Goal: Transaction & Acquisition: Purchase product/service

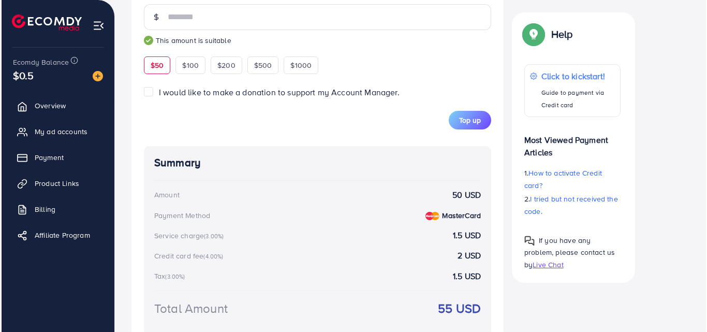
scroll to position [439, 0]
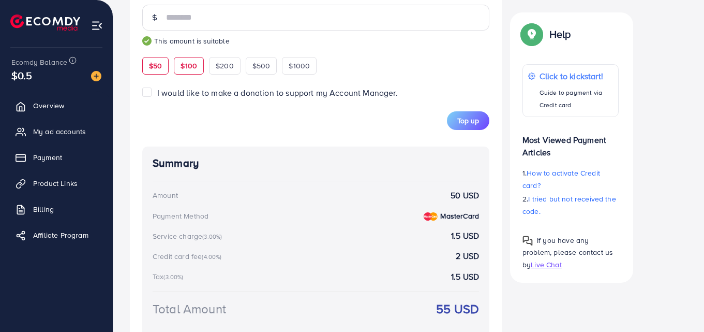
click at [176, 67] on div "$100" at bounding box center [189, 66] width 30 height 18
click at [466, 115] on button "Top up" at bounding box center [468, 120] width 42 height 19
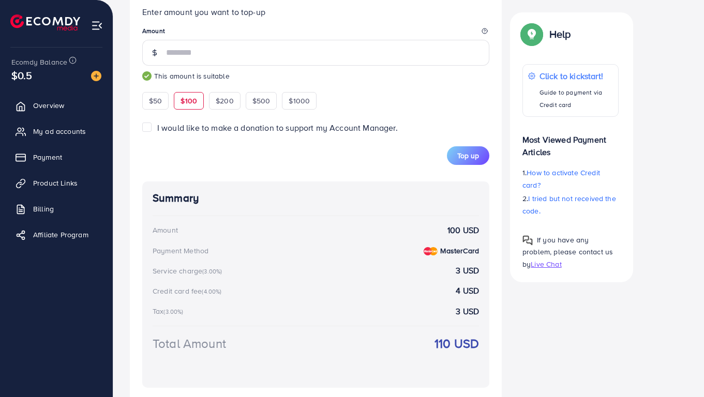
scroll to position [404, 0]
click at [157, 103] on span "$50" at bounding box center [155, 101] width 13 height 10
type input "**"
click at [466, 152] on span "Top up" at bounding box center [468, 156] width 22 height 10
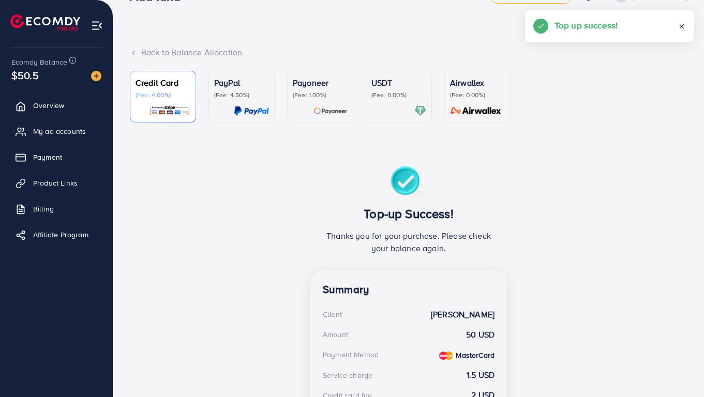
scroll to position [0, 0]
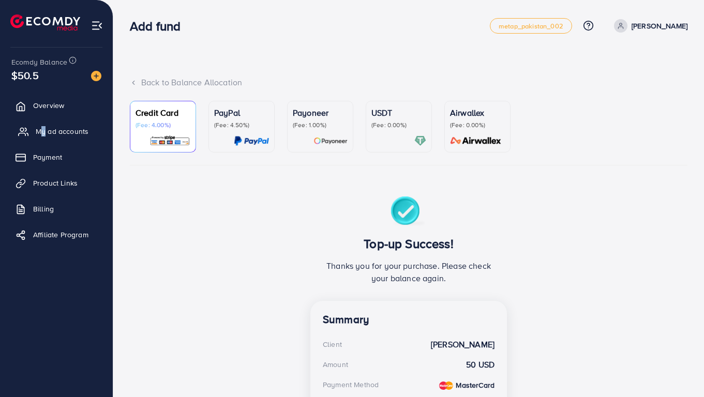
drag, startPoint x: 40, startPoint y: 120, endPoint x: 45, endPoint y: 127, distance: 8.6
click at [45, 127] on ul "Overview My ad accounts Payment Product Links Billing Affiliate Program" at bounding box center [56, 173] width 113 height 165
click at [45, 127] on span "My ad accounts" at bounding box center [62, 131] width 53 height 10
click at [47, 136] on span "My ad accounts" at bounding box center [62, 131] width 53 height 10
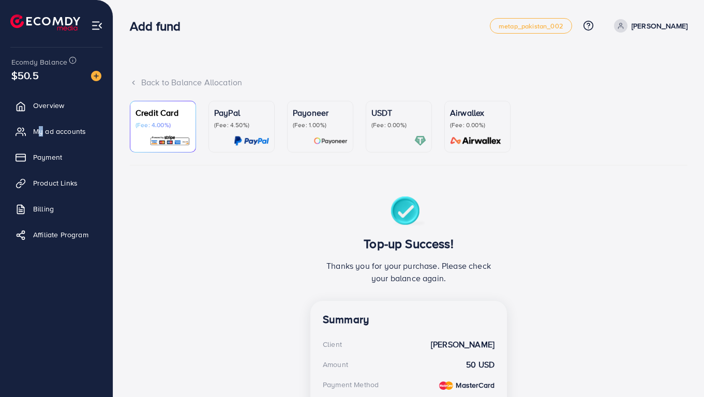
drag, startPoint x: 47, startPoint y: 136, endPoint x: 191, endPoint y: 182, distance: 151.0
click at [191, 182] on div "Add fund metap_pakistan_002 Help Center Contact Support Plans and Pricing Term …" at bounding box center [352, 308] width 704 height 616
click at [68, 136] on span "My ad accounts" at bounding box center [62, 131] width 53 height 10
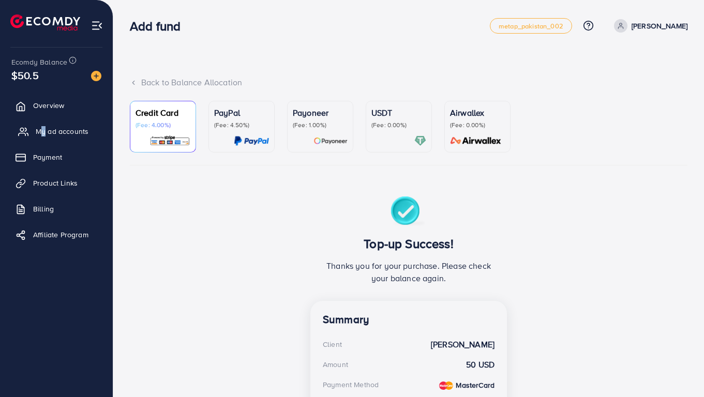
click at [68, 136] on span "My ad accounts" at bounding box center [62, 131] width 53 height 10
click at [41, 100] on link "Overview" at bounding box center [56, 105] width 97 height 21
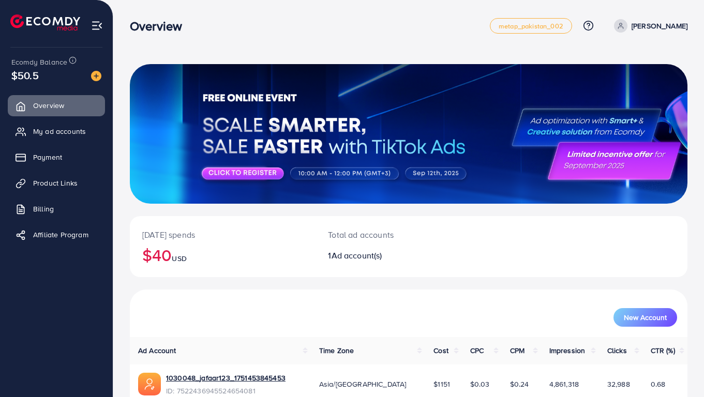
click at [176, 46] on div "Today's spends $40 USD Total ad accounts 1 Ad account(s) New Account Ad Account…" at bounding box center [408, 224] width 591 height 449
drag, startPoint x: 57, startPoint y: 227, endPoint x: 130, endPoint y: 379, distance: 169.2
drag, startPoint x: 130, startPoint y: 379, endPoint x: 431, endPoint y: 5, distance: 480.6
click at [431, 5] on div "Today's spends $40 USD Total ad accounts 1 Ad account(s) New Account Ad Account…" at bounding box center [408, 224] width 591 height 449
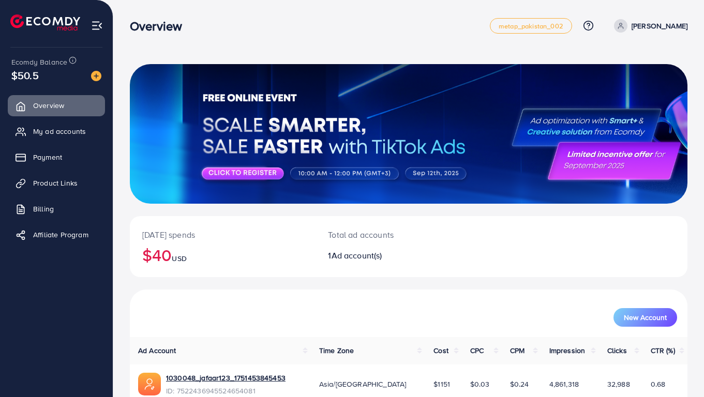
click at [431, 5] on div "Today's spends $40 USD Total ad accounts 1 Ad account(s) New Account Ad Account…" at bounding box center [408, 224] width 591 height 449
click at [78, 132] on span "My ad accounts" at bounding box center [62, 131] width 53 height 10
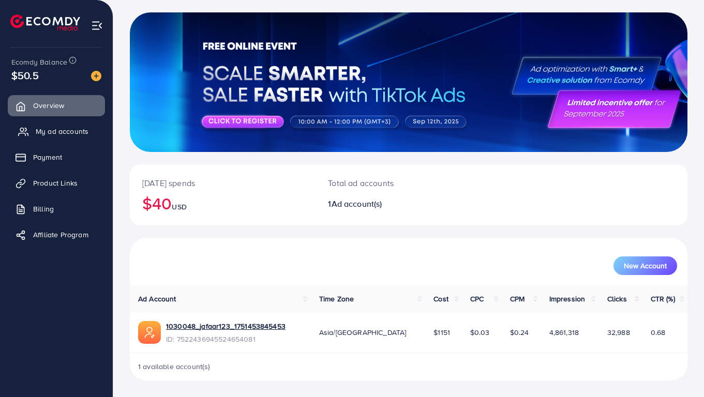
click at [53, 130] on span "My ad accounts" at bounding box center [62, 131] width 53 height 10
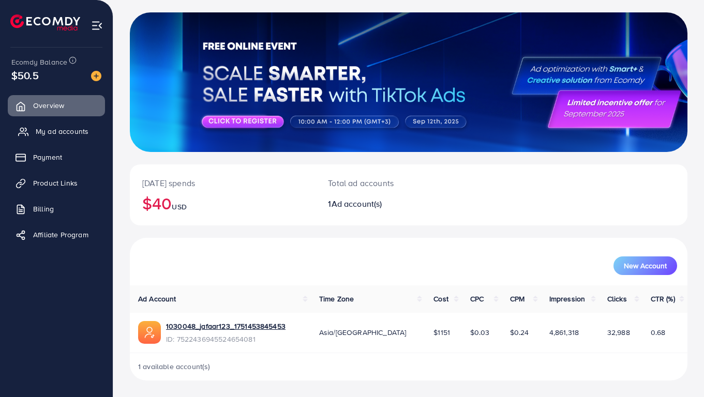
drag, startPoint x: 53, startPoint y: 130, endPoint x: 49, endPoint y: 136, distance: 6.6
click at [49, 136] on span "My ad accounts" at bounding box center [62, 131] width 53 height 10
drag, startPoint x: 49, startPoint y: 136, endPoint x: 49, endPoint y: 141, distance: 5.7
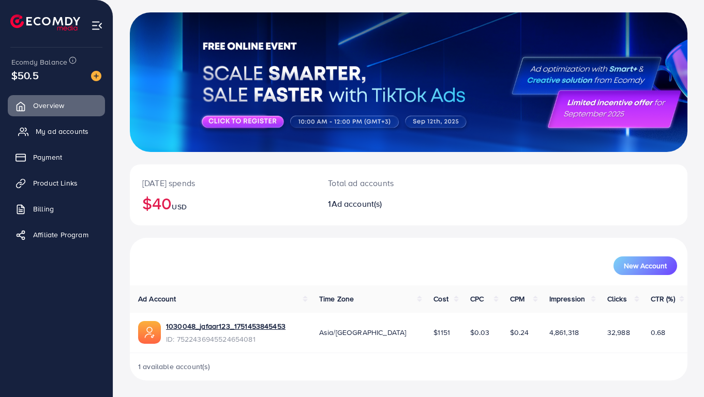
click at [49, 141] on link "My ad accounts" at bounding box center [56, 131] width 97 height 21
click at [78, 137] on span "My ad accounts" at bounding box center [62, 131] width 53 height 10
drag, startPoint x: 78, startPoint y: 137, endPoint x: 90, endPoint y: 33, distance: 104.6
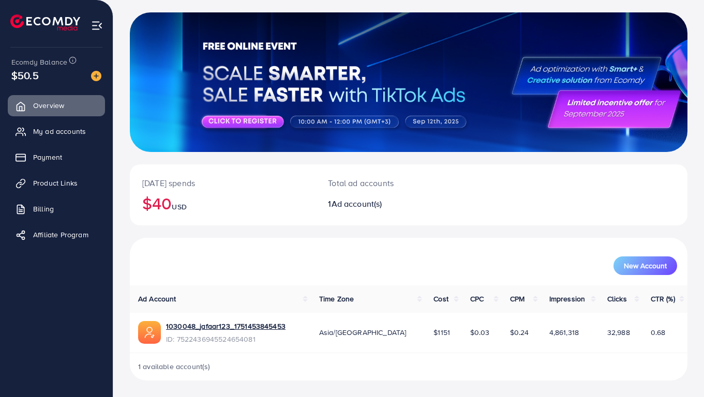
click at [90, 33] on div "Ecomdy Balance $50.5 Overview My ad accounts Payment Product Links Billing Affi…" at bounding box center [56, 198] width 113 height 397
click at [99, 28] on img at bounding box center [97, 26] width 12 height 12
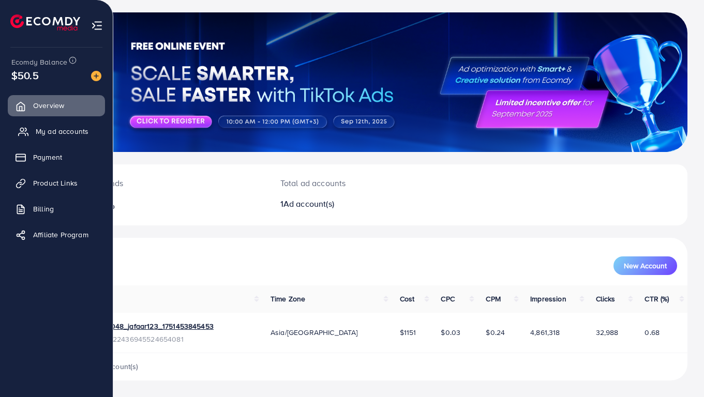
click at [74, 134] on span "My ad accounts" at bounding box center [62, 131] width 53 height 10
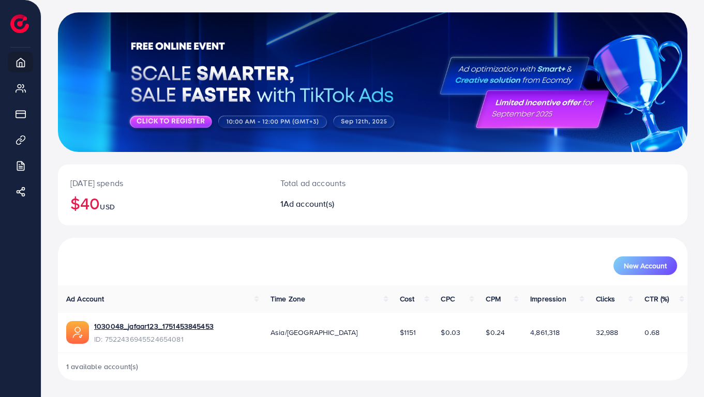
drag, startPoint x: 160, startPoint y: 222, endPoint x: 207, endPoint y: 260, distance: 60.0
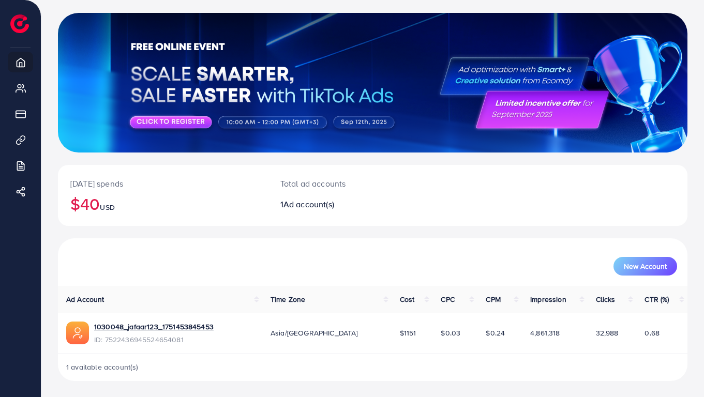
scroll to position [0, 0]
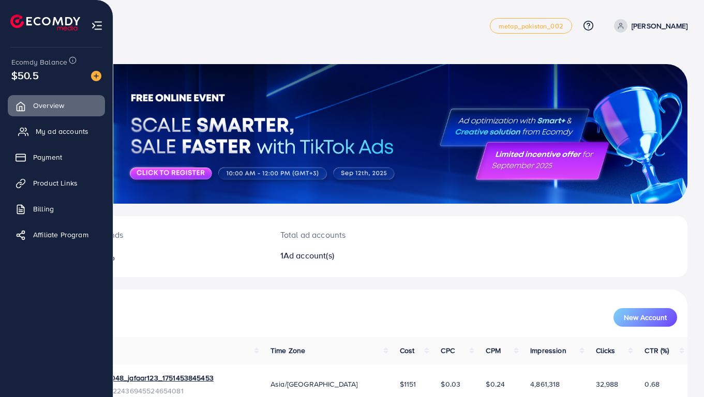
click at [57, 127] on span "My ad accounts" at bounding box center [62, 131] width 53 height 10
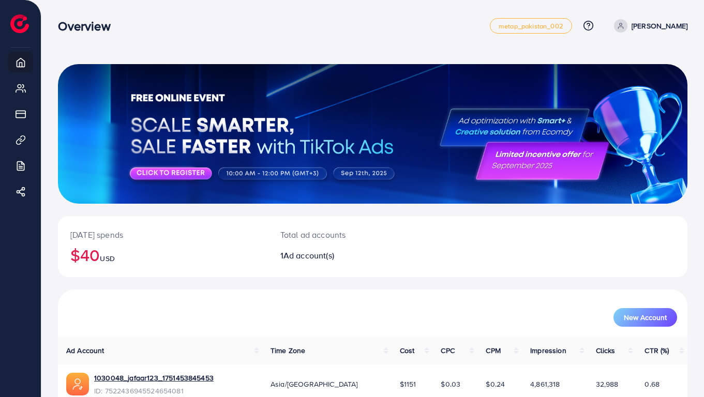
drag, startPoint x: 173, startPoint y: 178, endPoint x: 265, endPoint y: 245, distance: 113.3
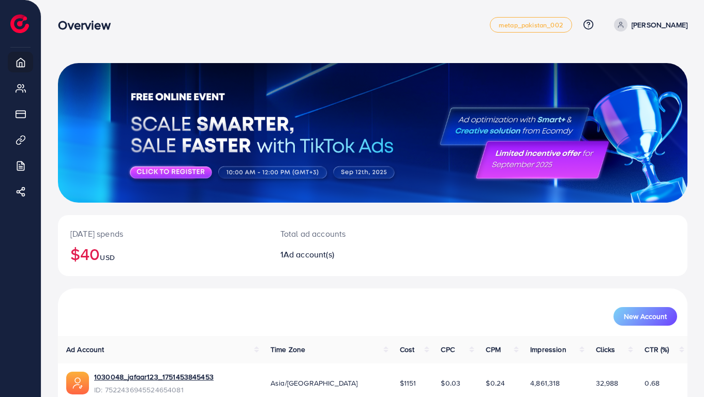
drag, startPoint x: 265, startPoint y: 245, endPoint x: 26, endPoint y: 66, distance: 297.9
click at [26, 66] on div "Ecomdy Balance $50.5 Overview My ad accounts Payment Product Links Billing Affi…" at bounding box center [20, 198] width 41 height 397
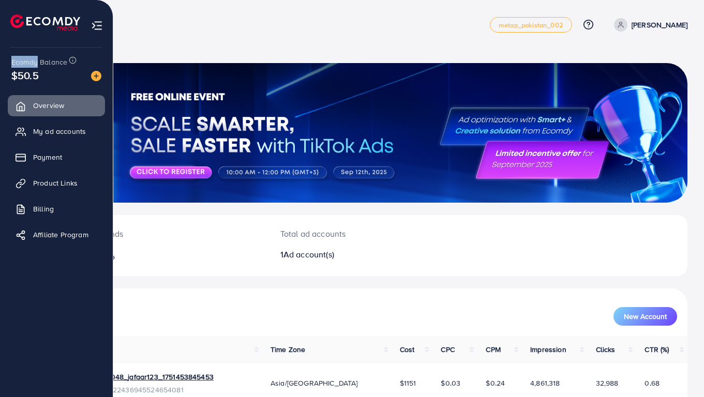
click at [26, 66] on span "Ecomdy Balance" at bounding box center [39, 62] width 56 height 10
click at [68, 130] on span "My ad accounts" at bounding box center [62, 131] width 53 height 10
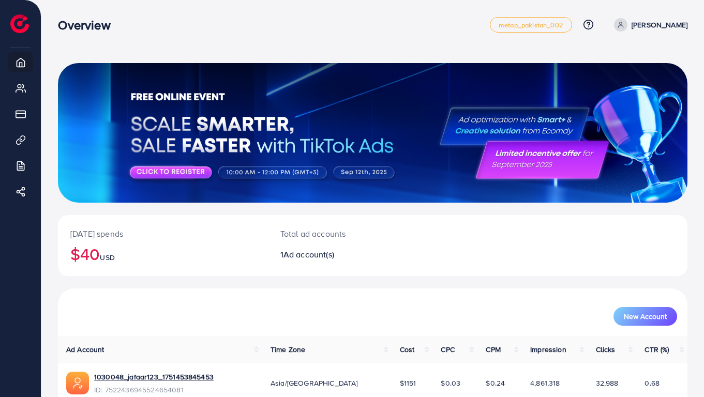
drag, startPoint x: 341, startPoint y: 85, endPoint x: 391, endPoint y: 139, distance: 73.6
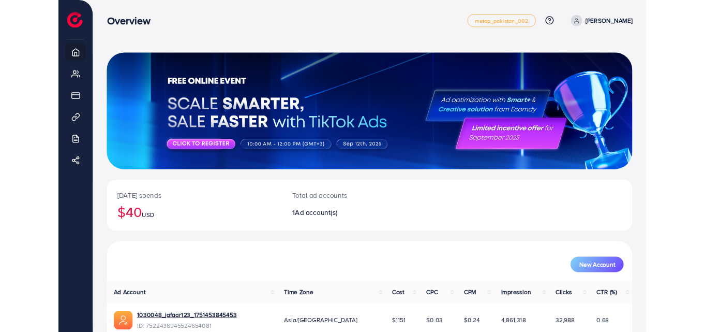
scroll to position [5, 0]
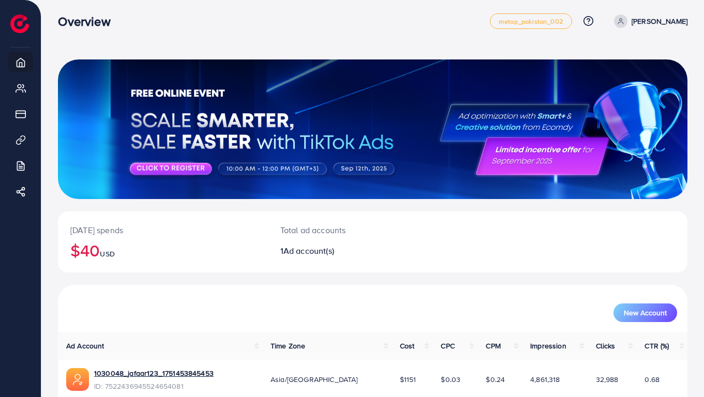
drag, startPoint x: 391, startPoint y: 139, endPoint x: 298, endPoint y: 316, distance: 199.2
click at [298, 316] on div "New Account" at bounding box center [372, 313] width 609 height 19
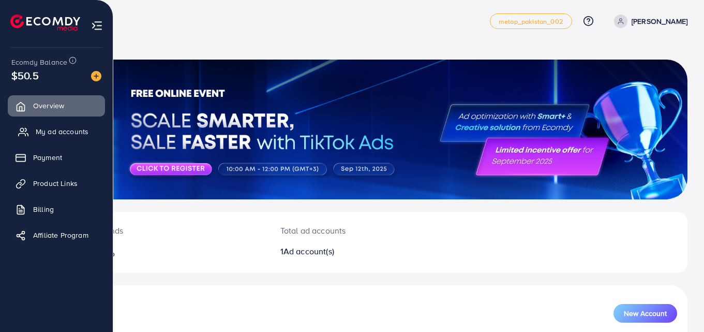
click at [64, 128] on span "My ad accounts" at bounding box center [62, 131] width 53 height 10
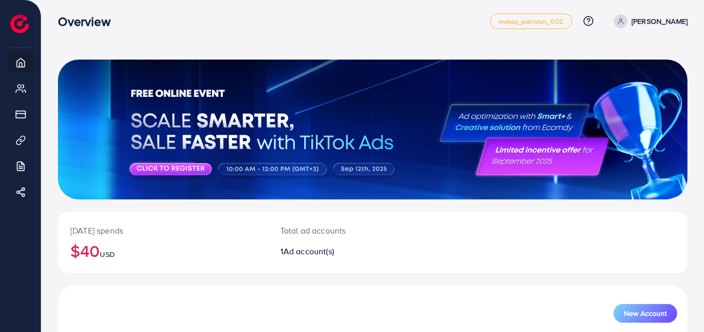
drag, startPoint x: 64, startPoint y: 128, endPoint x: 40, endPoint y: -10, distance: 140.7
click at [40, 0] on html "Overview metap_pakistan_002 Help Center Contact Support Plans and Pricing Term …" at bounding box center [352, 161] width 704 height 332
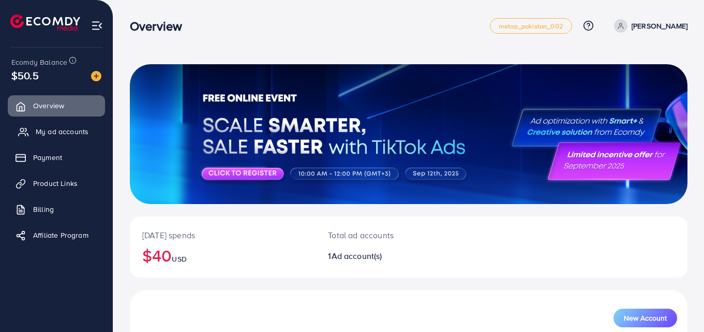
click at [46, 126] on link "My ad accounts" at bounding box center [56, 131] width 97 height 21
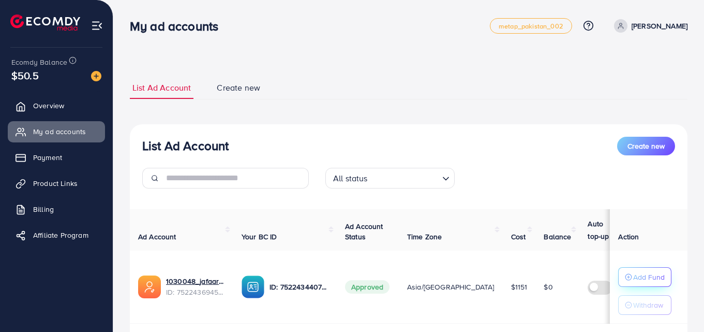
click at [631, 279] on circle "button" at bounding box center [628, 277] width 6 height 6
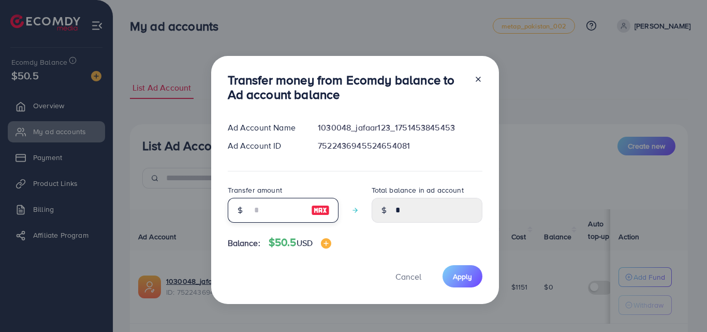
click at [256, 216] on input "number" at bounding box center [277, 210] width 52 height 25
type input "*"
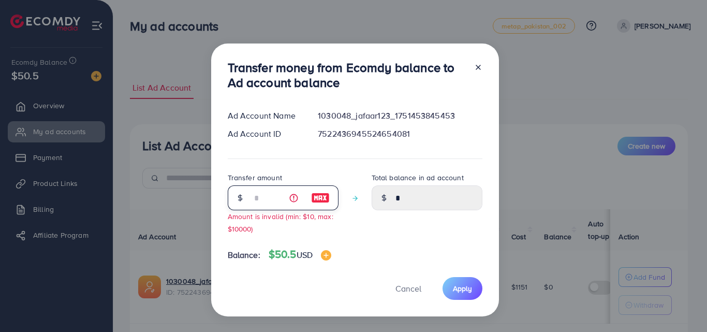
type input "****"
type input "**"
type input "*****"
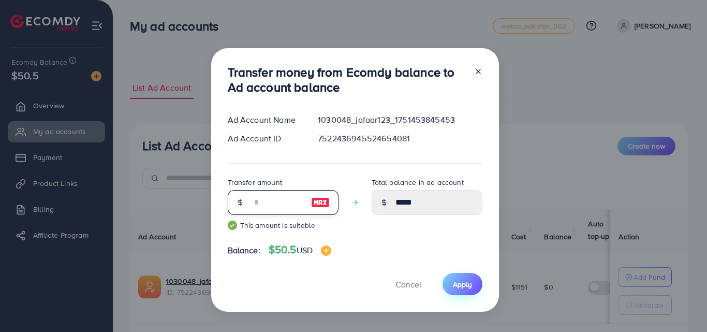
type input "**"
click at [463, 288] on span "Apply" at bounding box center [462, 284] width 19 height 10
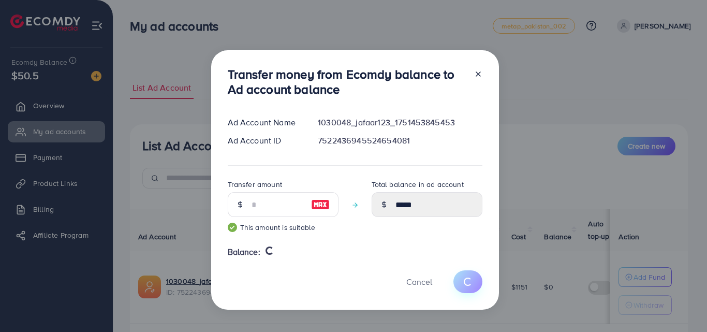
type input "*"
